Goal: Check status: Check status

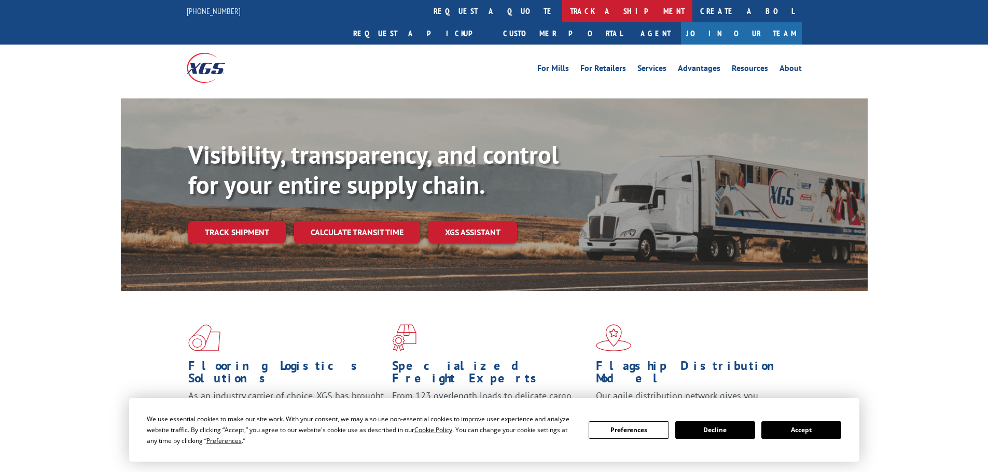
click at [562, 10] on link "track a shipment" at bounding box center [627, 11] width 130 height 22
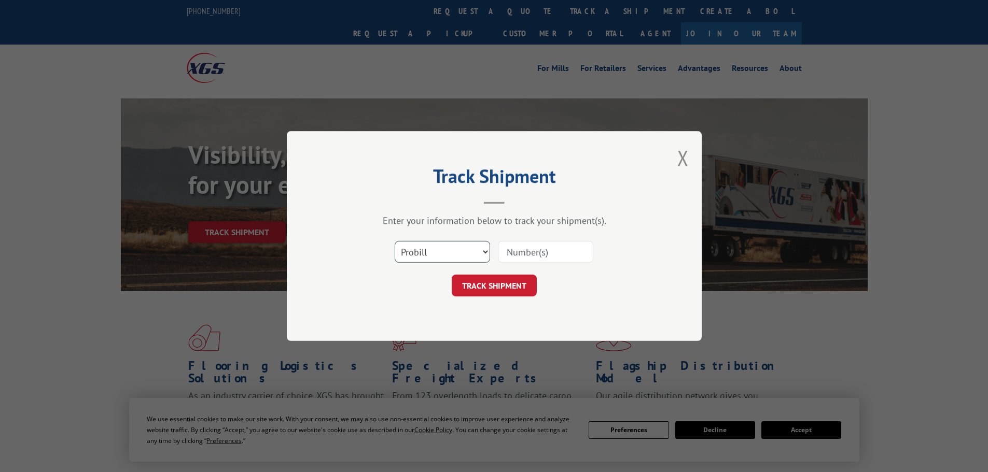
click at [445, 248] on select "Select category... Probill BOL PO" at bounding box center [442, 252] width 95 height 22
select select "bol"
click at [395, 241] on select "Select category... Probill BOL PO" at bounding box center [442, 252] width 95 height 22
click at [551, 252] on input at bounding box center [545, 252] width 95 height 22
paste input "2850961"
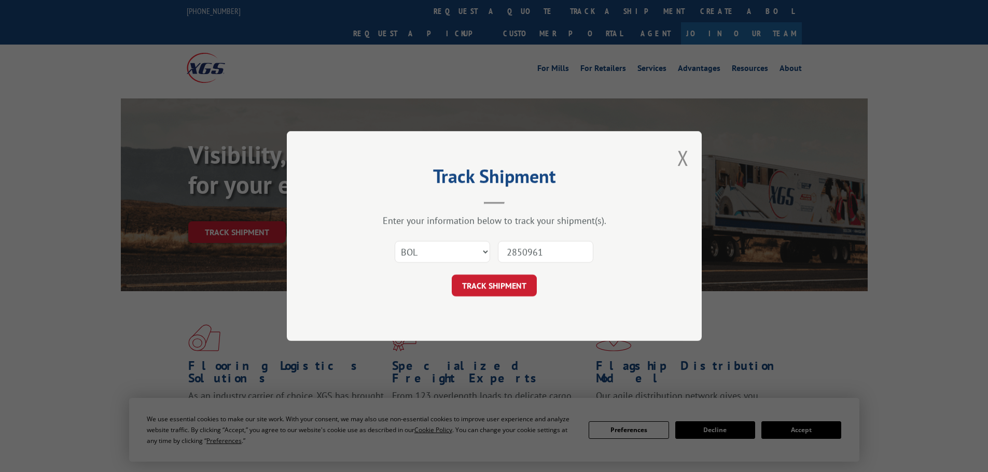
click at [509, 251] on input "2850961" at bounding box center [545, 252] width 95 height 22
type input "2850961"
click button "TRACK SHIPMENT" at bounding box center [494, 286] width 85 height 22
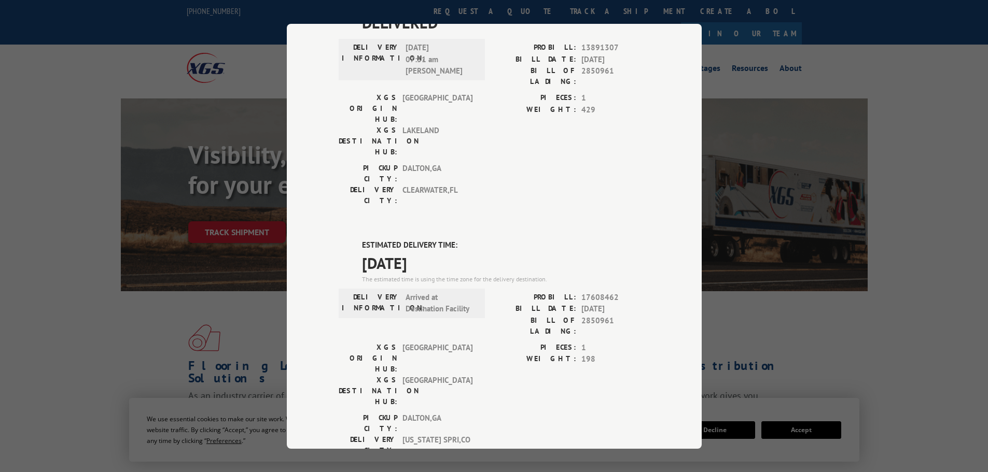
scroll to position [104, 0]
